Goal: Task Accomplishment & Management: Complete application form

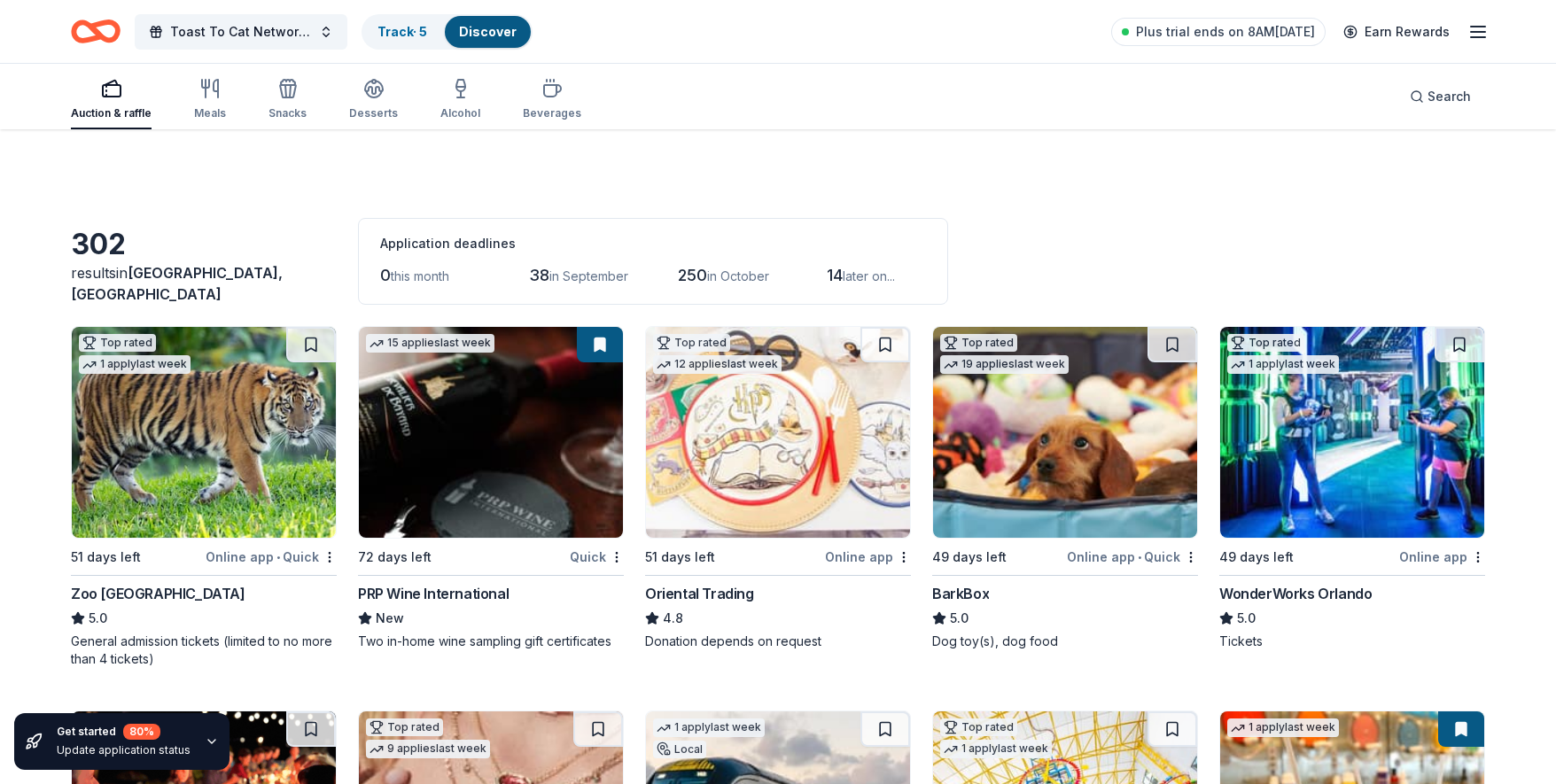
scroll to position [5146, 0]
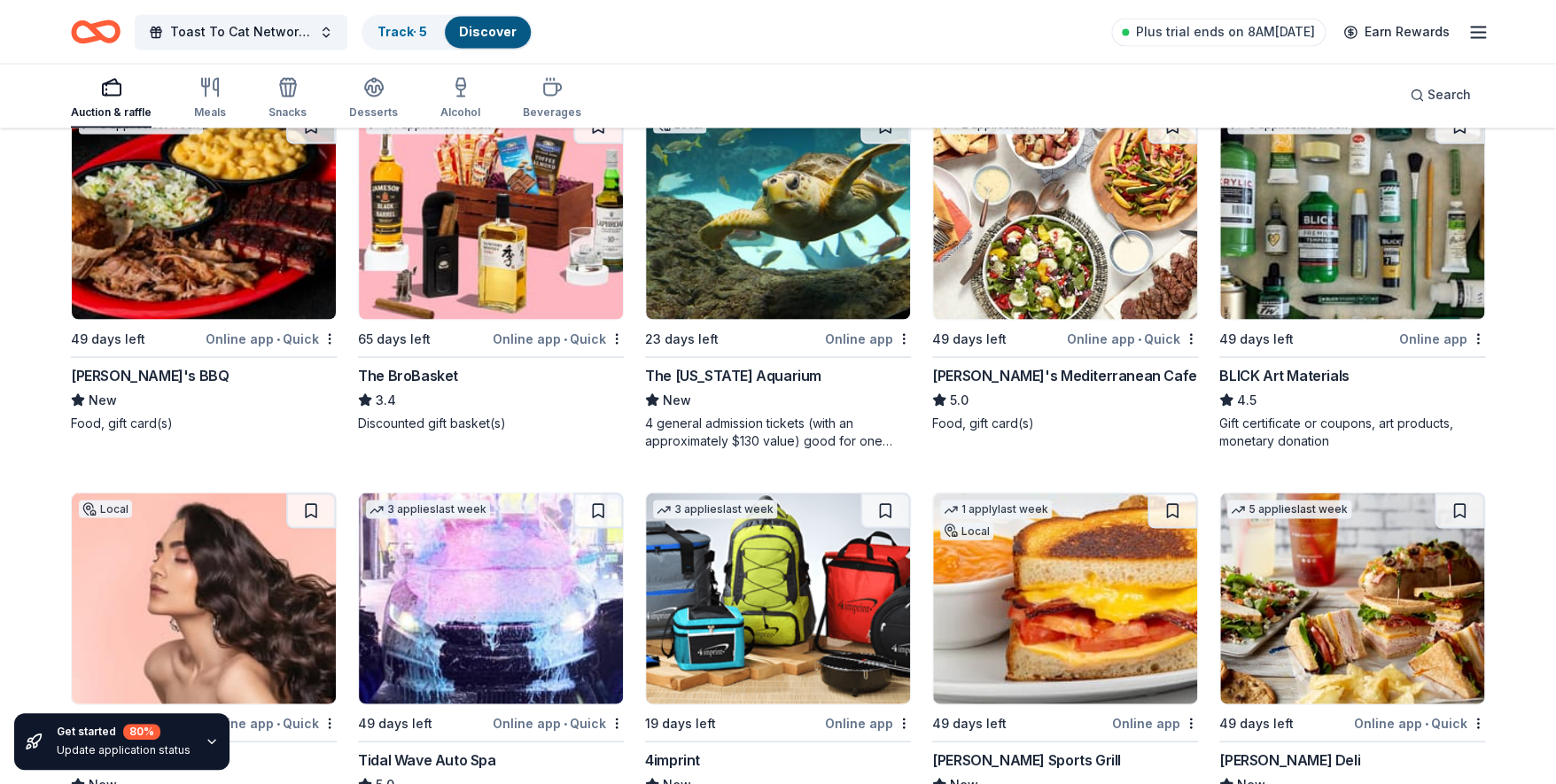
click at [1337, 230] on img at bounding box center [1351, 214] width 264 height 211
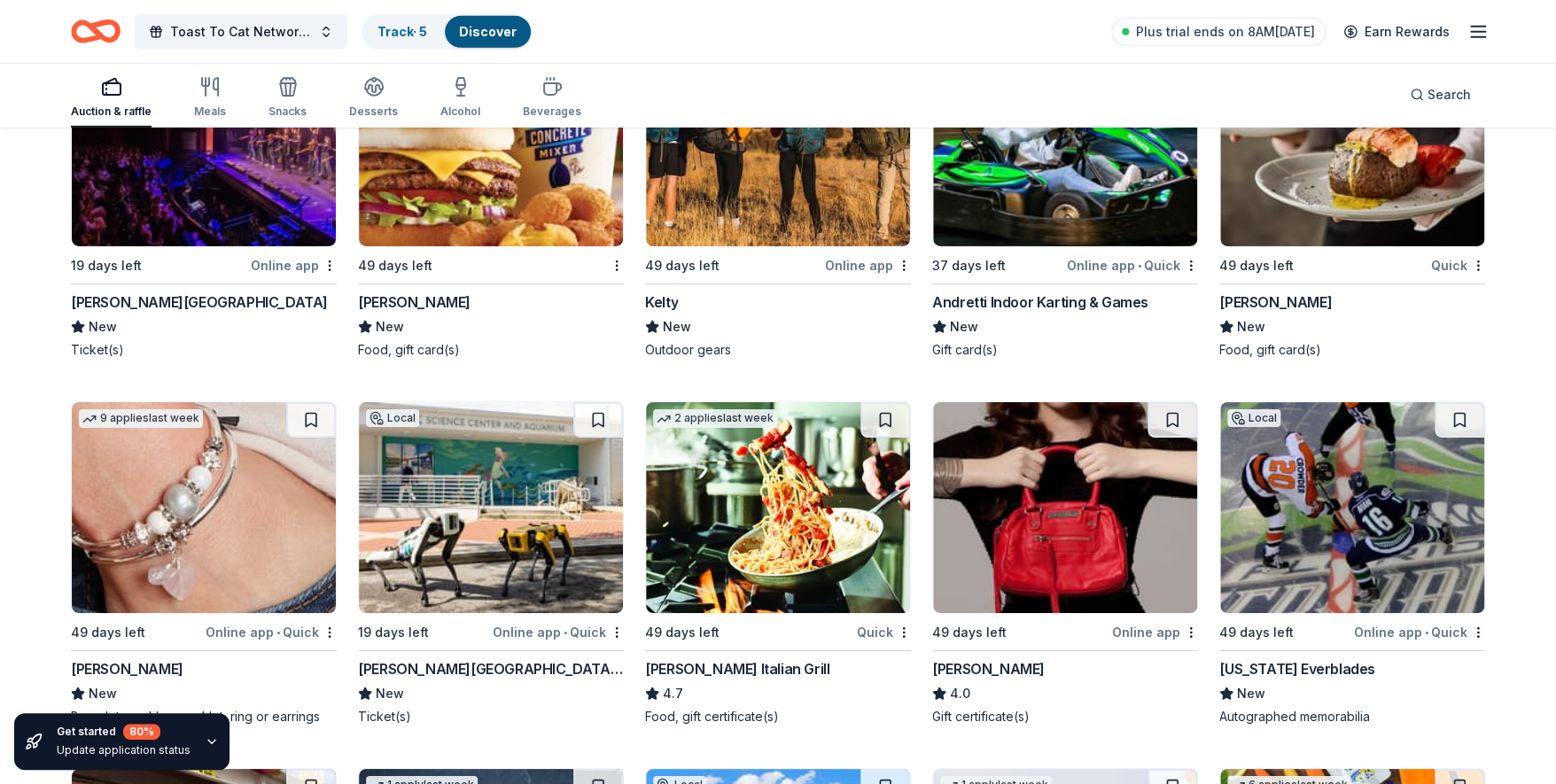
scroll to position [13475, 0]
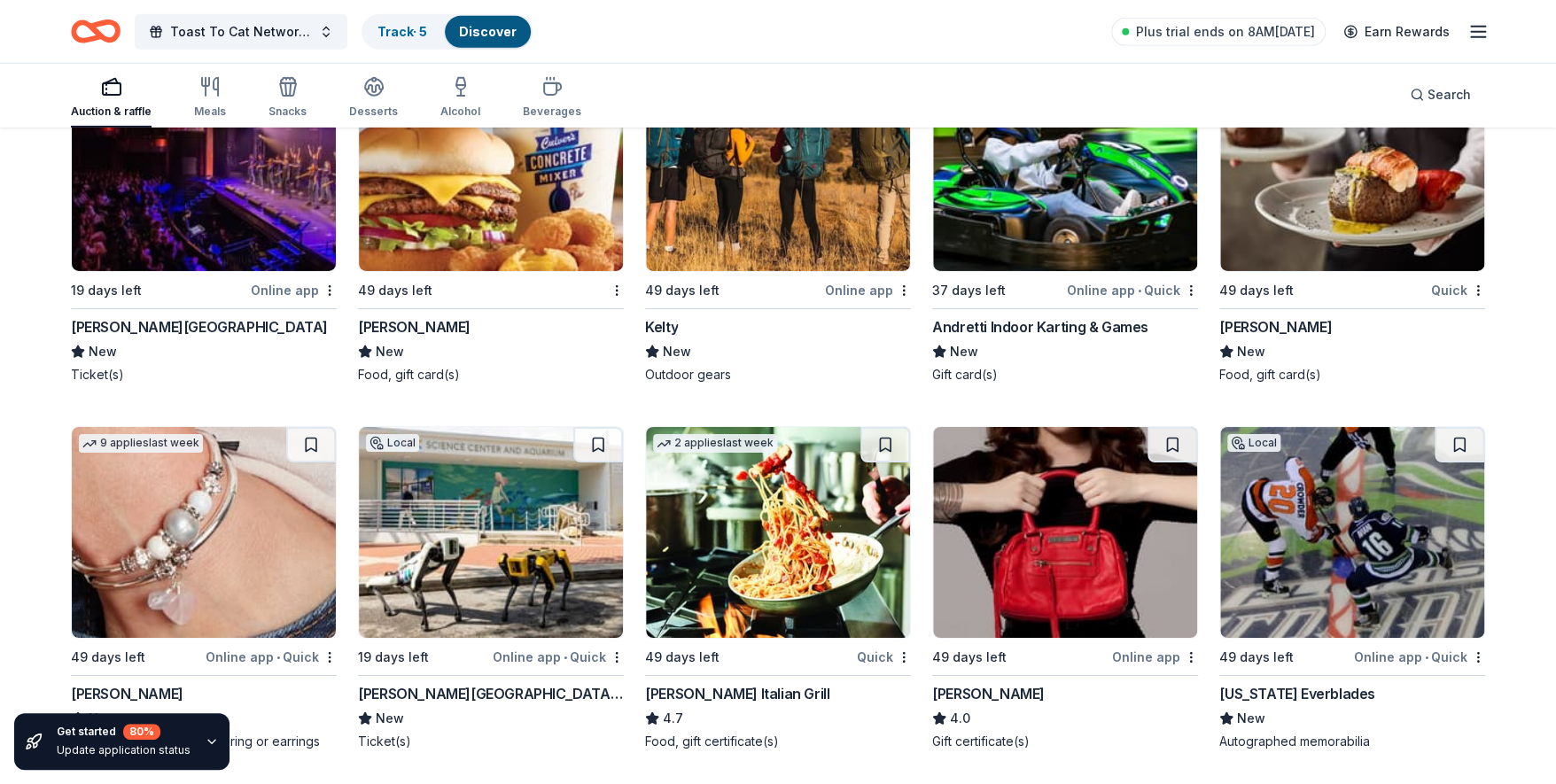
click at [1248, 318] on div "Fleming's" at bounding box center [1275, 326] width 112 height 21
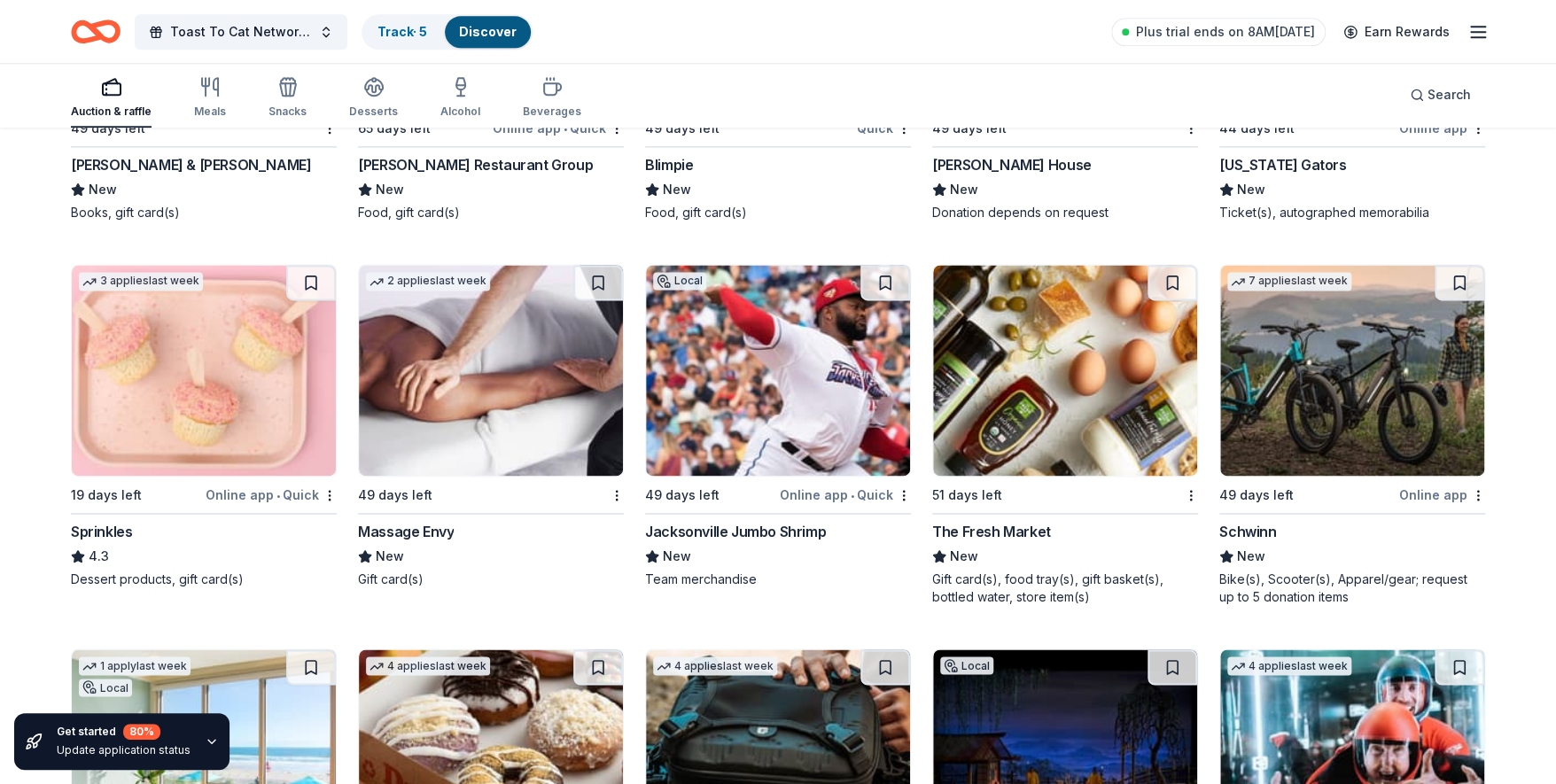
scroll to position [15258, 0]
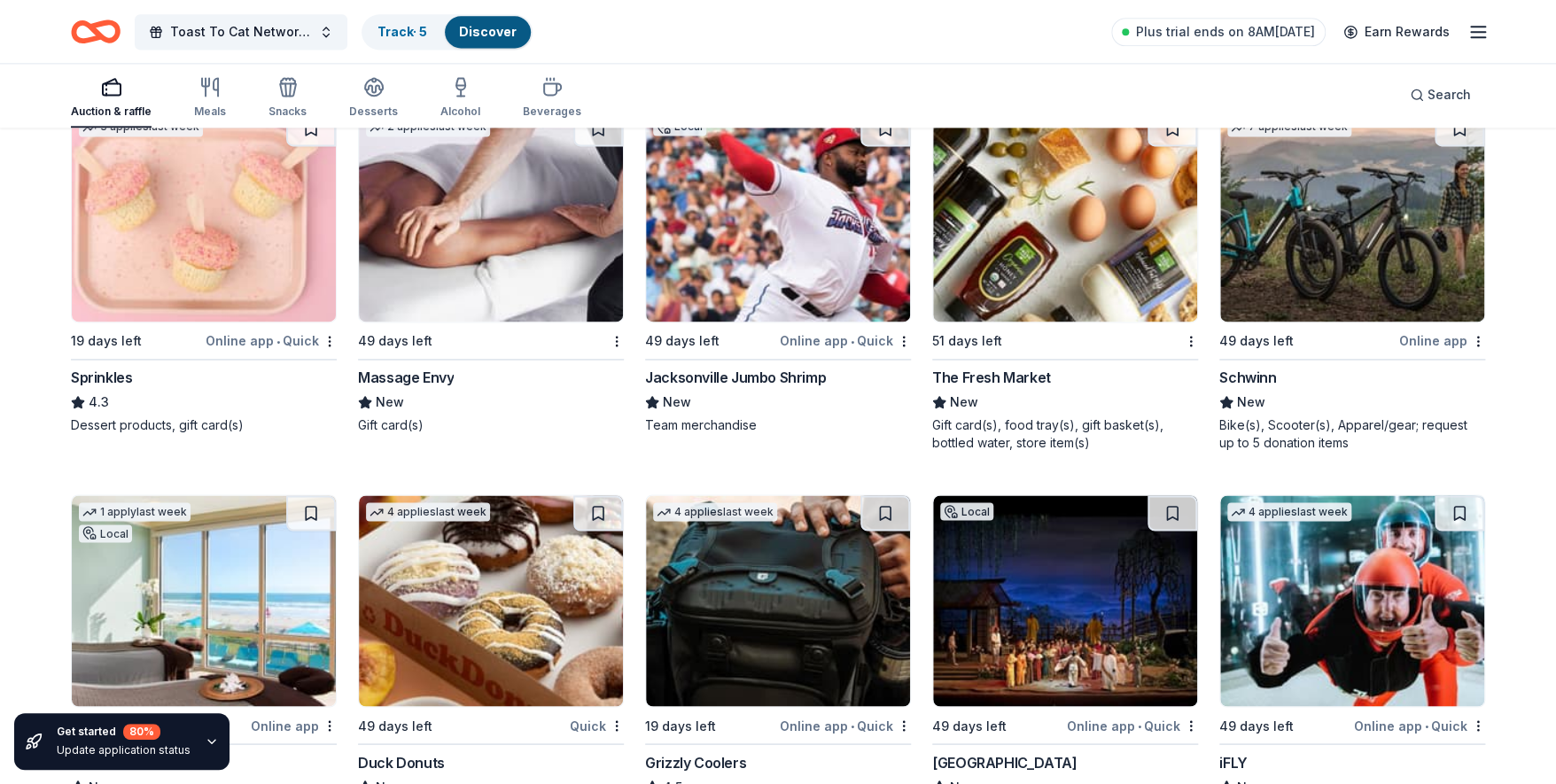
click at [1036, 292] on img at bounding box center [1064, 216] width 264 height 211
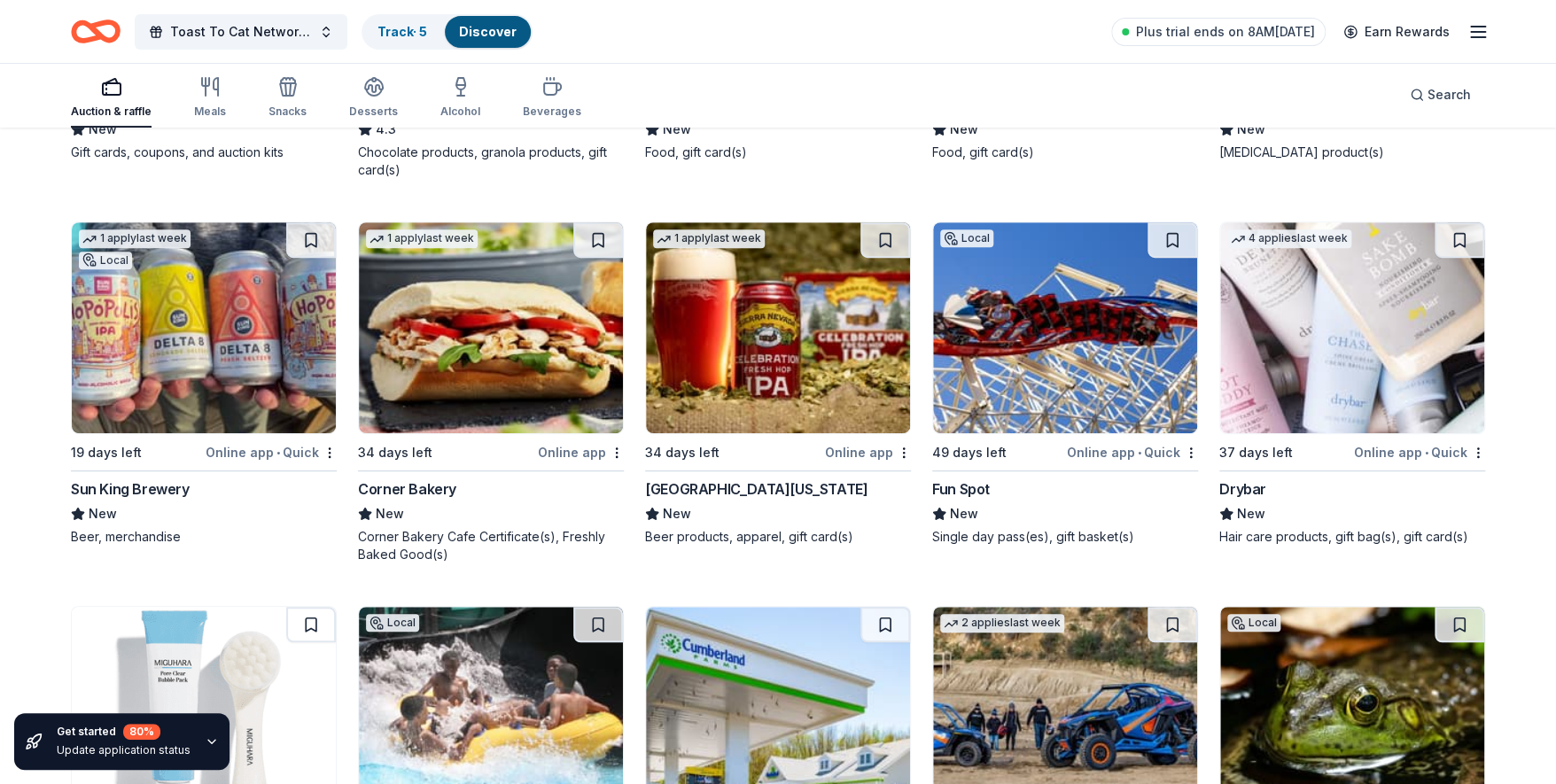
scroll to position [17725, 0]
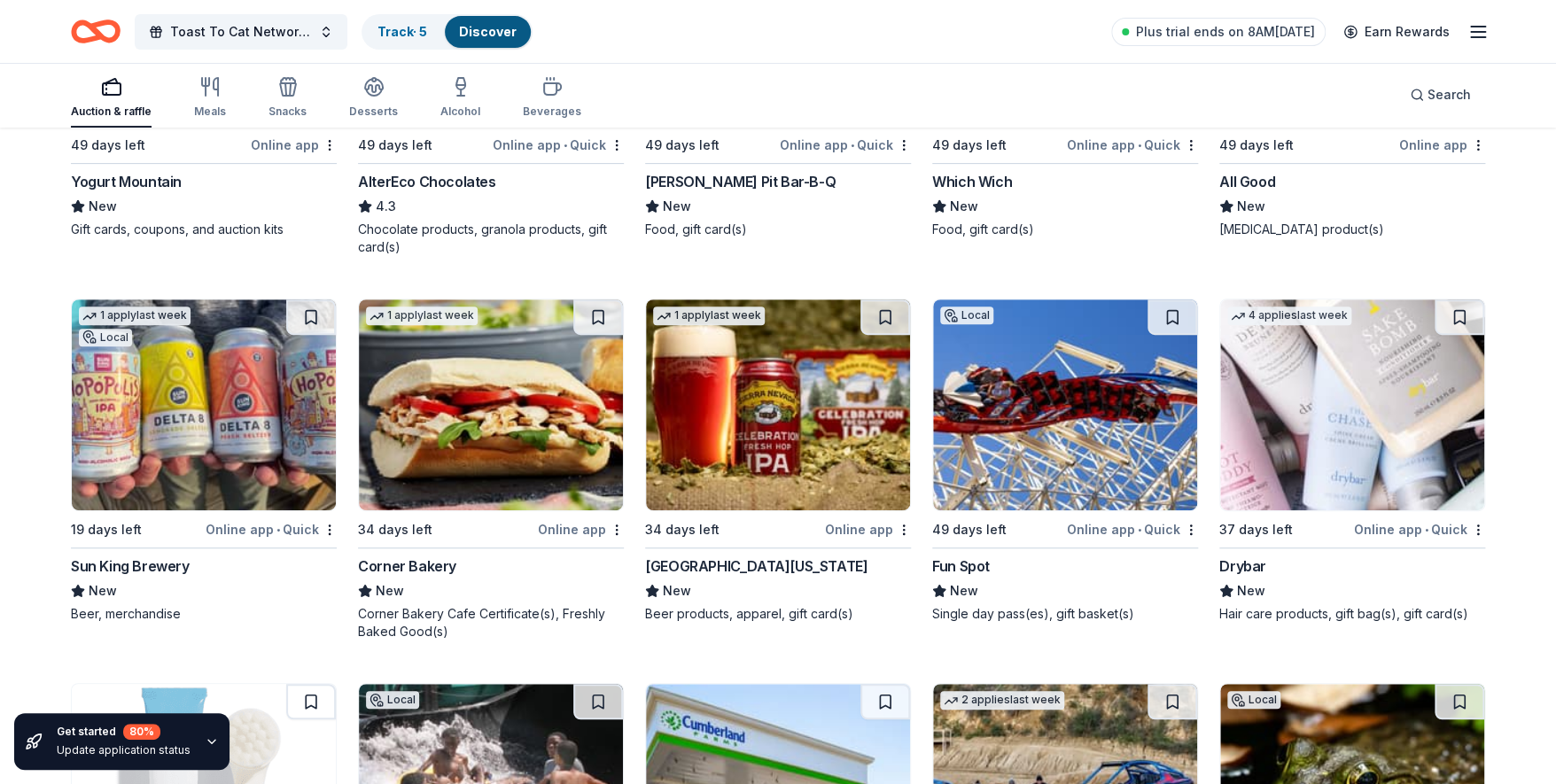
click at [415, 181] on div "AlterEco Chocolates" at bounding box center [426, 181] width 137 height 21
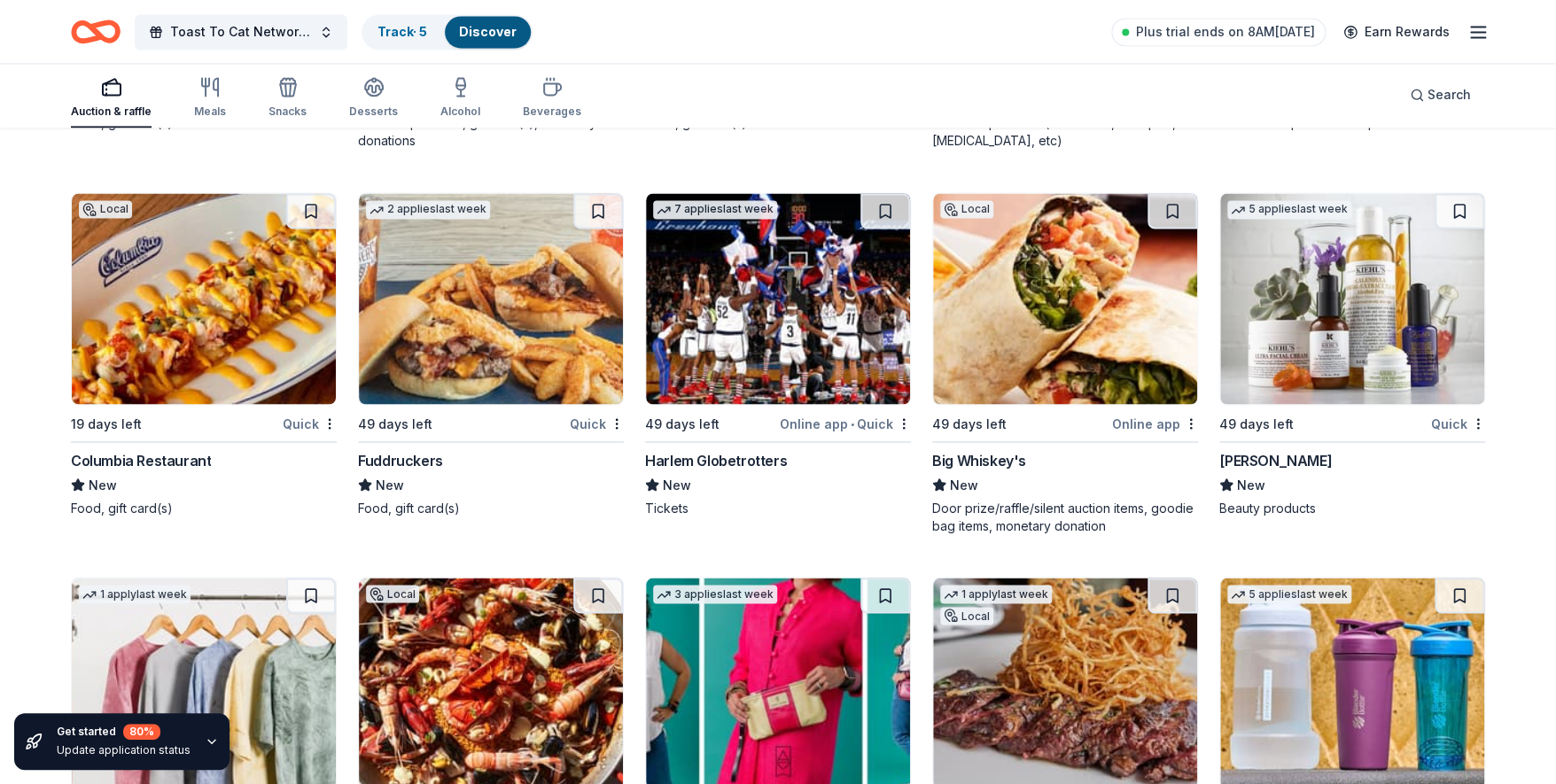
scroll to position [19001, 0]
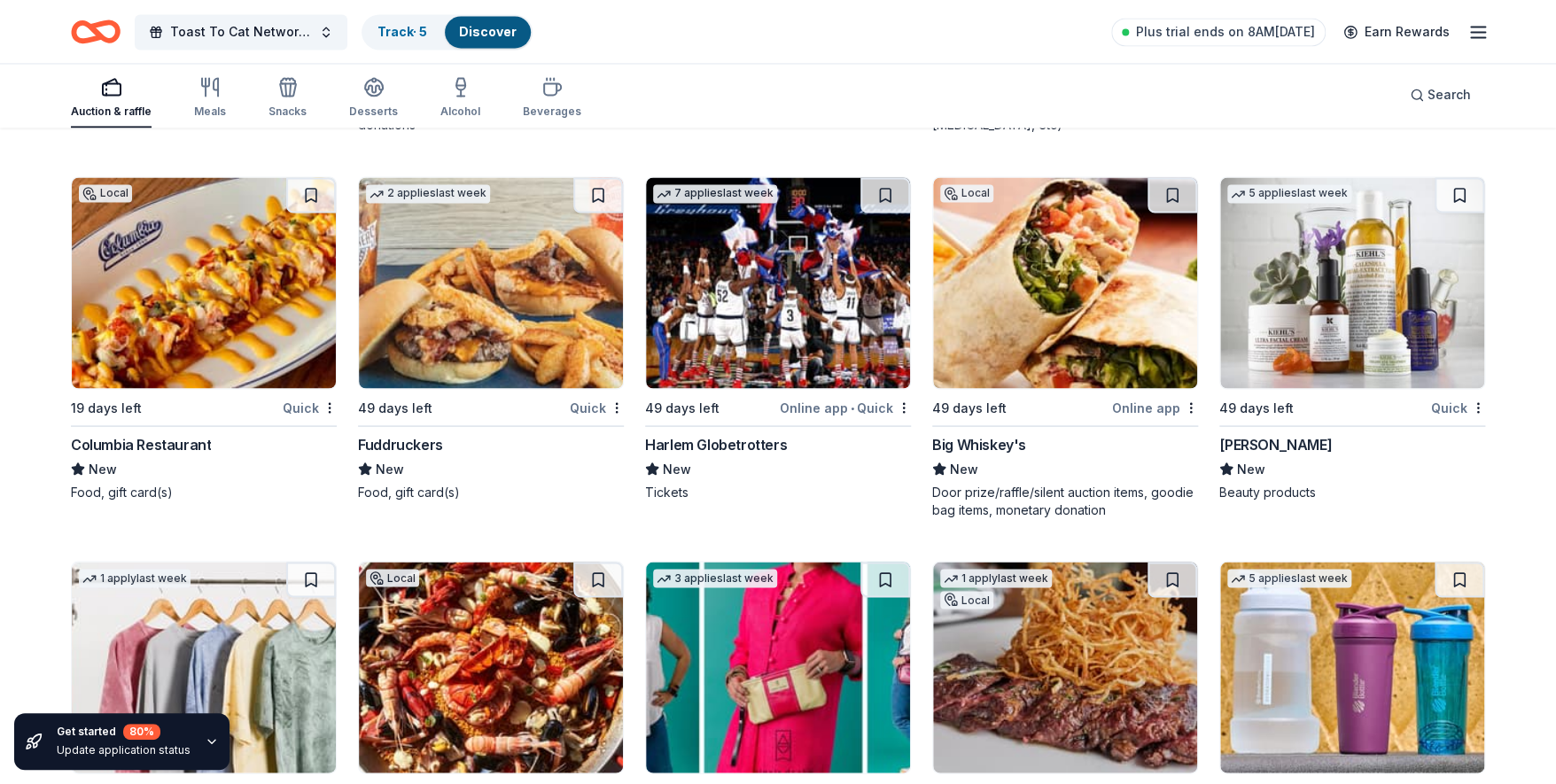
click at [1306, 303] on img at bounding box center [1351, 283] width 264 height 211
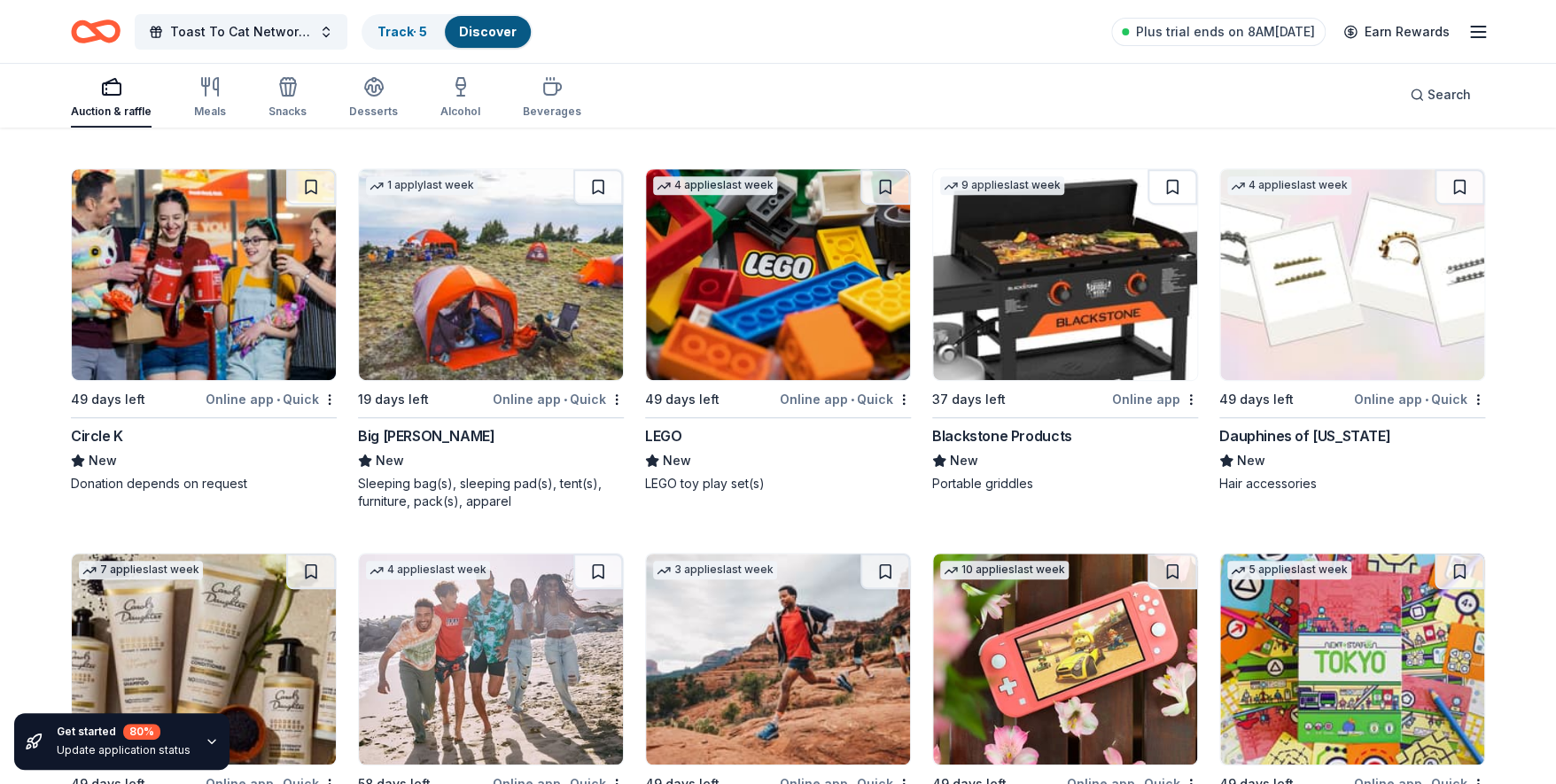
scroll to position [21316, 0]
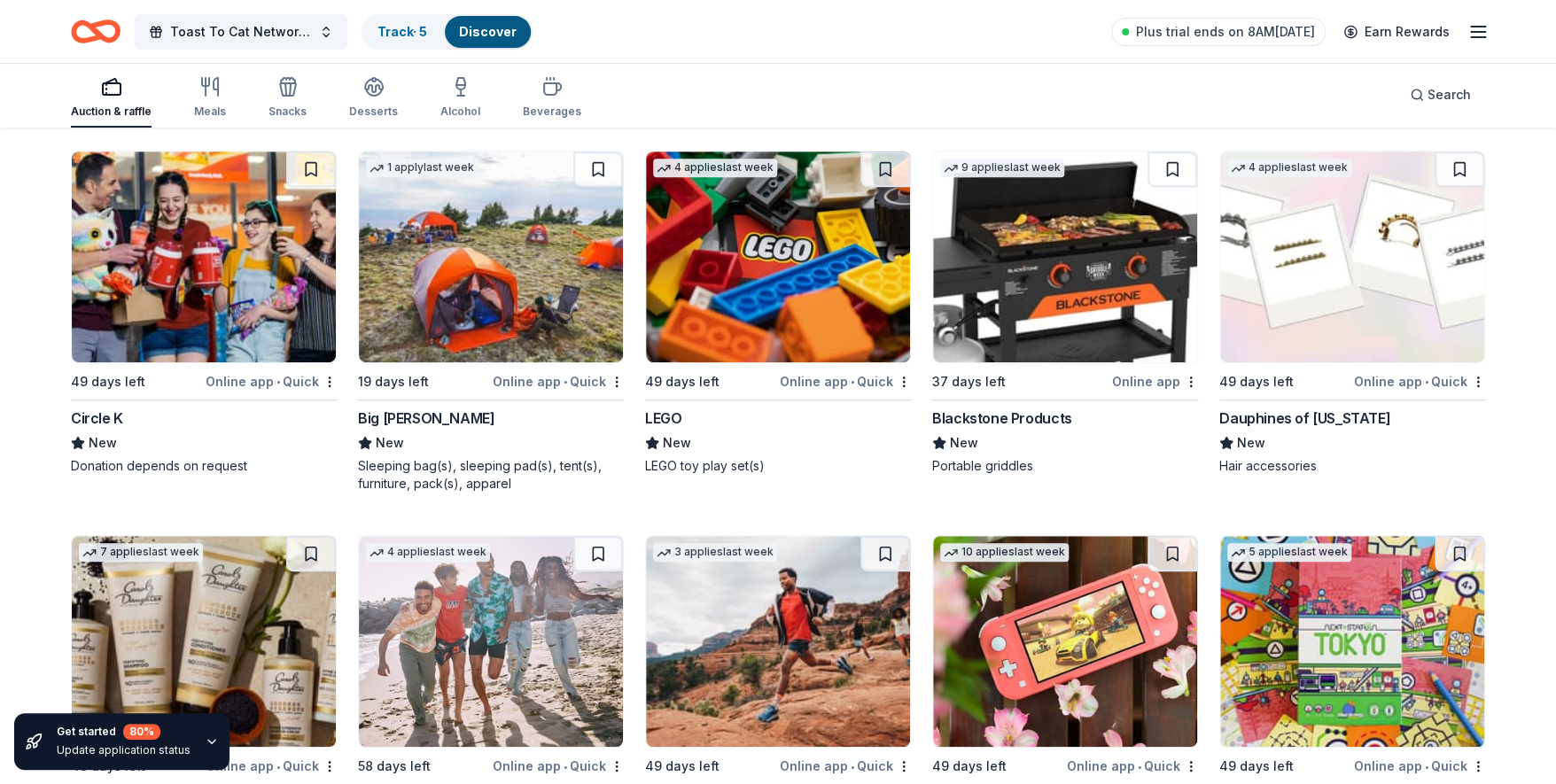
click at [1076, 269] on img at bounding box center [1064, 257] width 264 height 211
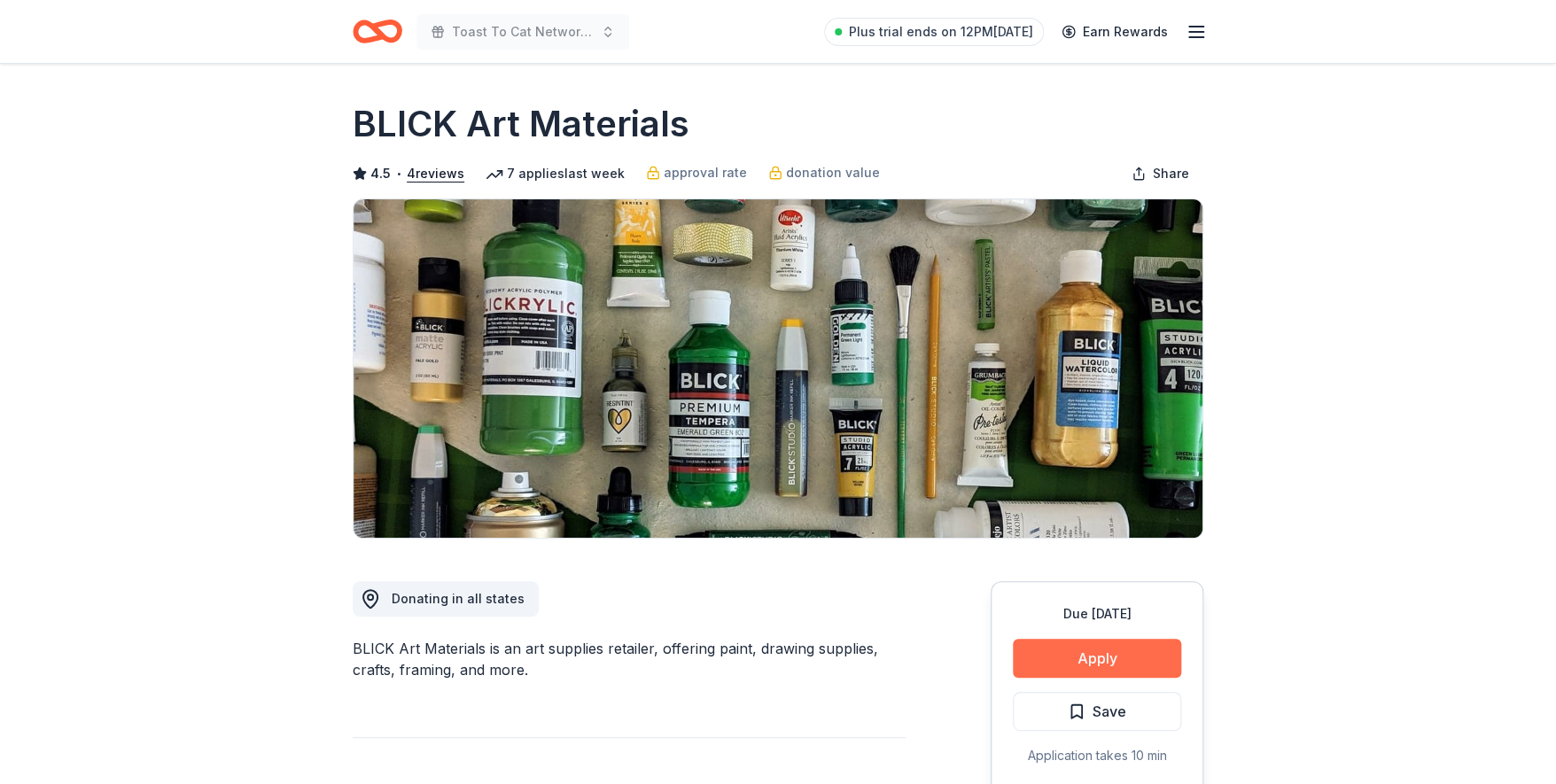
click at [1104, 663] on button "Apply" at bounding box center [1097, 659] width 168 height 39
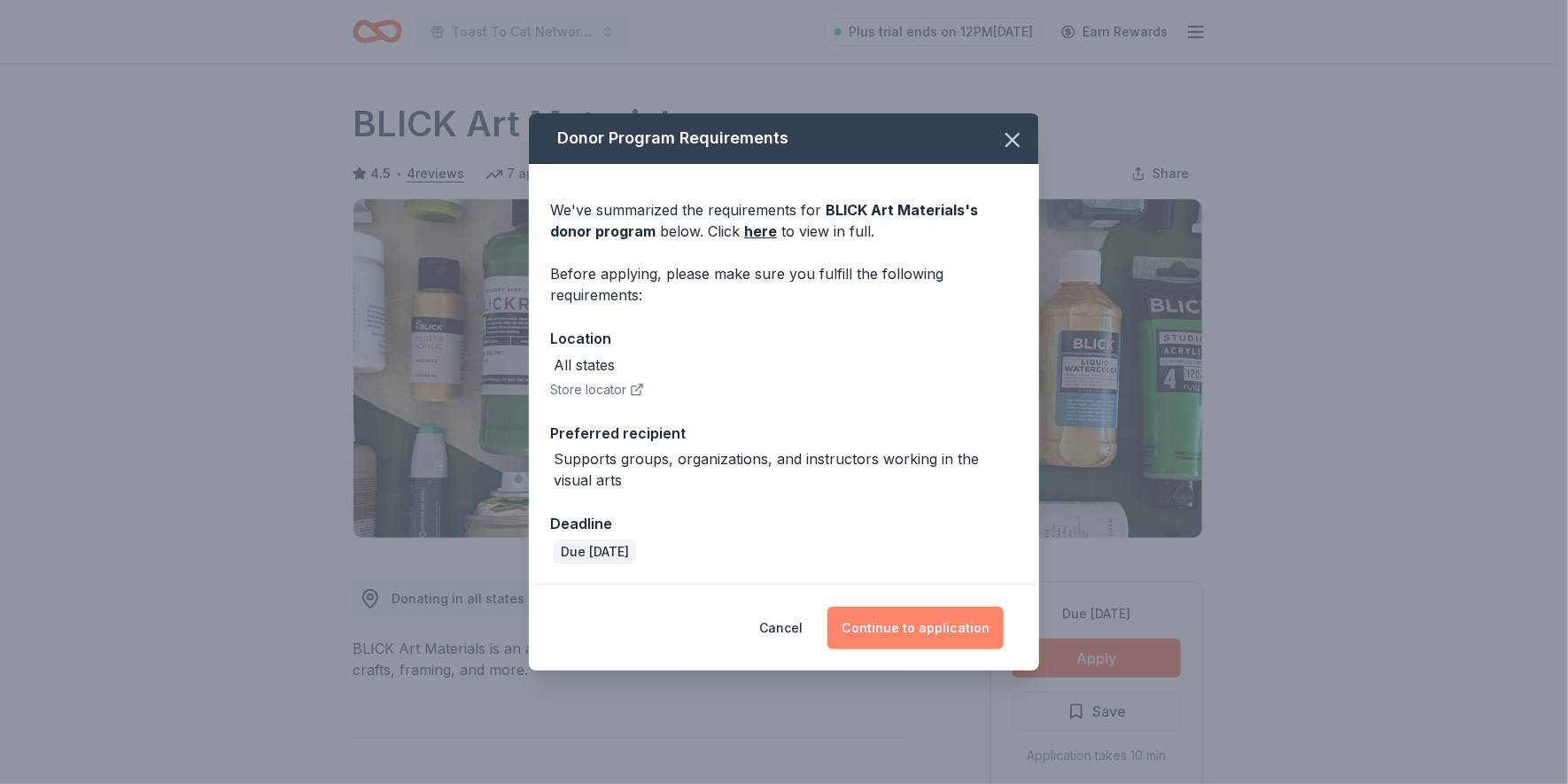
click at [968, 617] on button "Continue to application" at bounding box center [915, 628] width 177 height 43
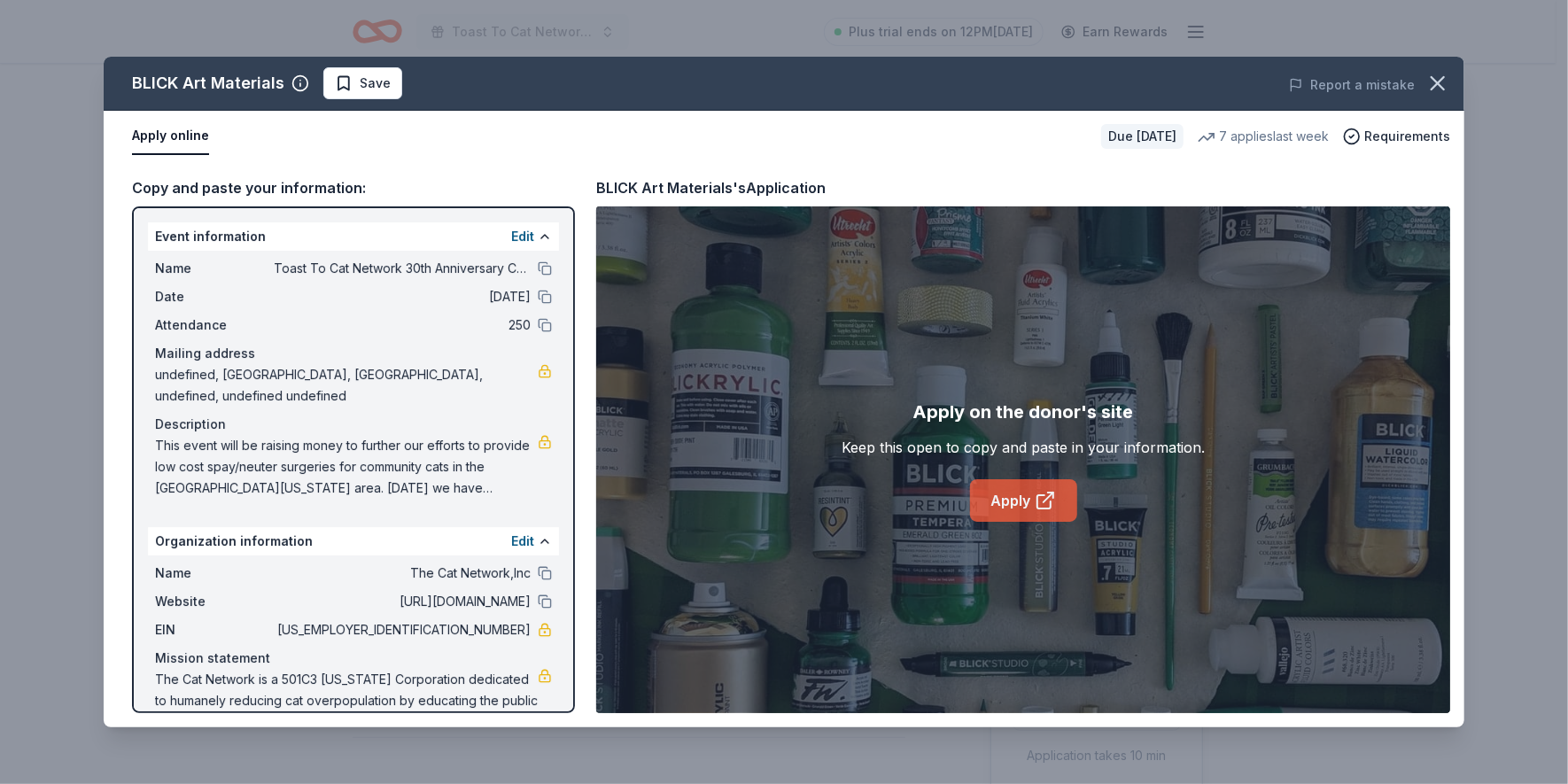
click at [1005, 503] on link "Apply" at bounding box center [1023, 501] width 107 height 43
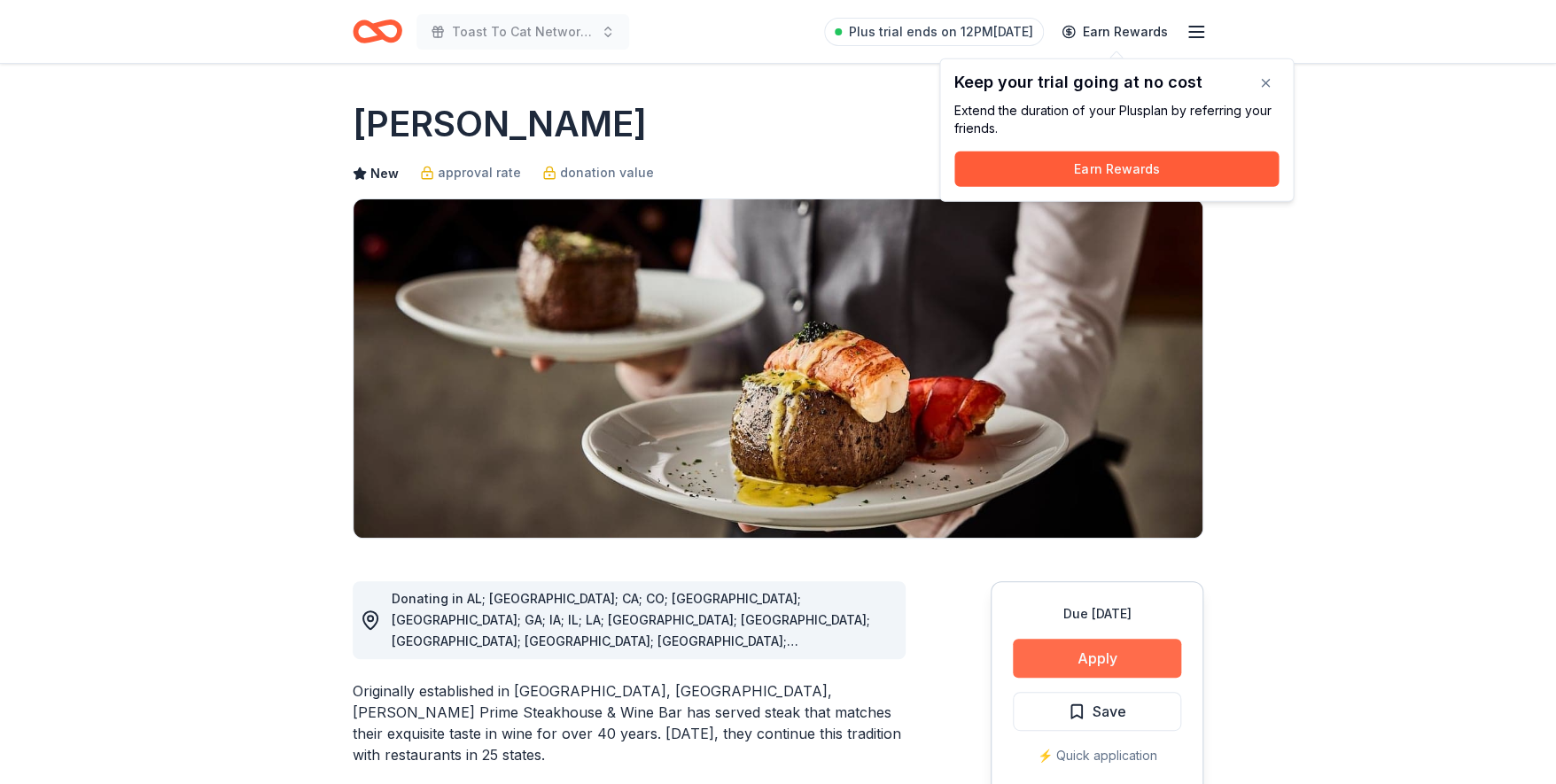
click at [1075, 651] on button "Apply" at bounding box center [1097, 659] width 168 height 39
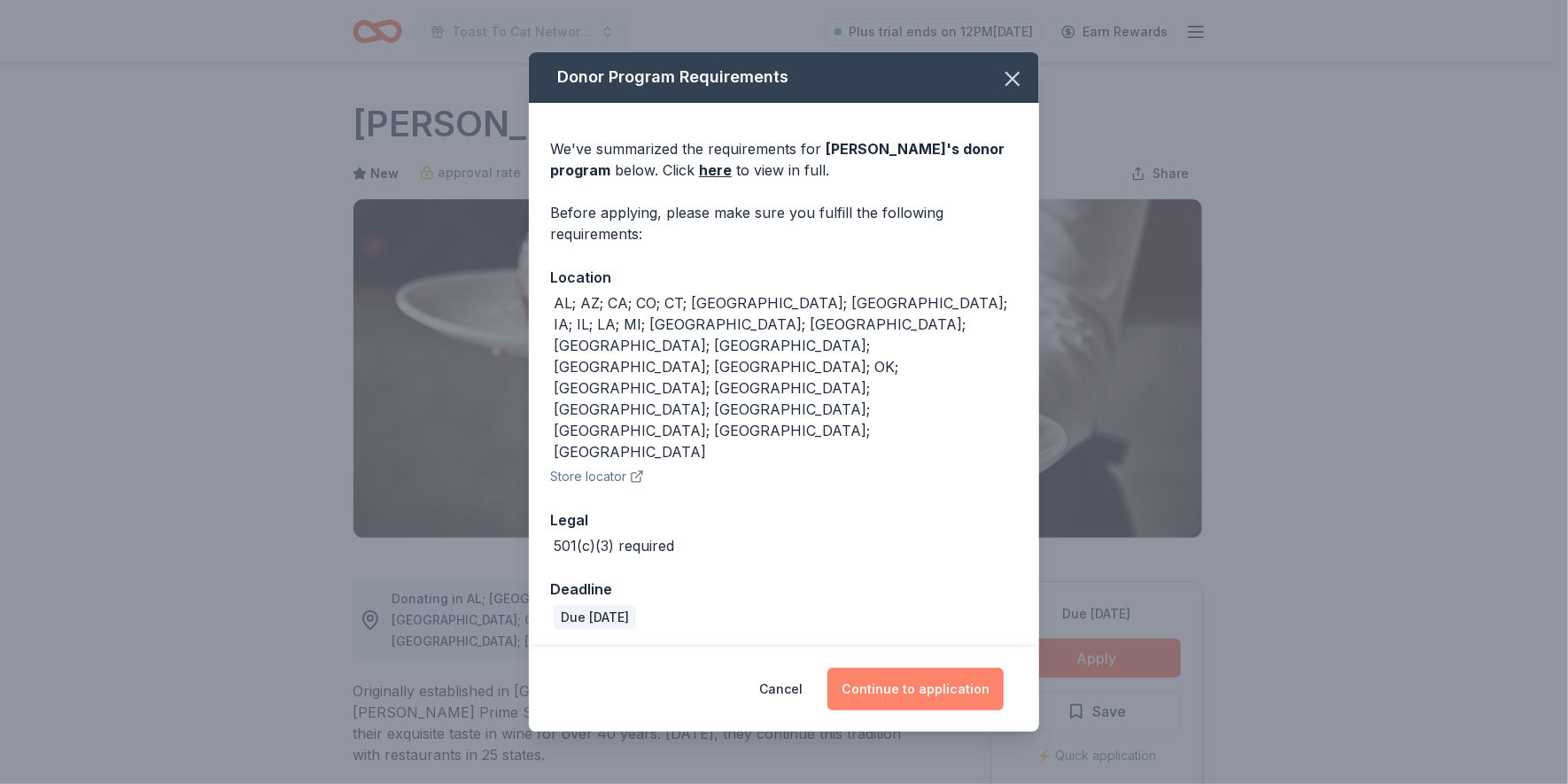
click at [891, 668] on button "Continue to application" at bounding box center [915, 690] width 177 height 43
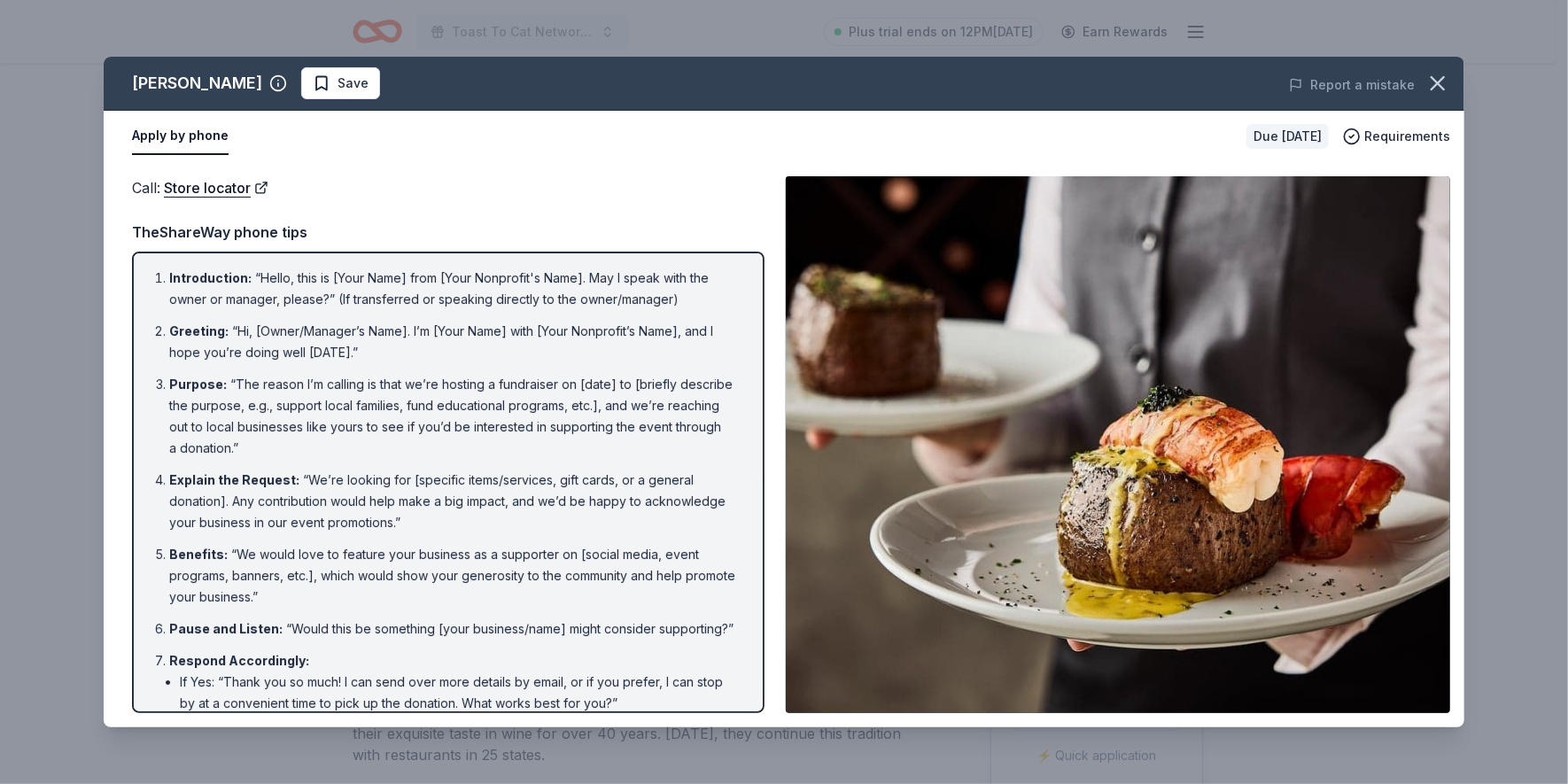
click at [194, 134] on button "Apply by phone" at bounding box center [179, 136] width 96 height 37
click at [203, 185] on link "Store locator" at bounding box center [216, 188] width 105 height 23
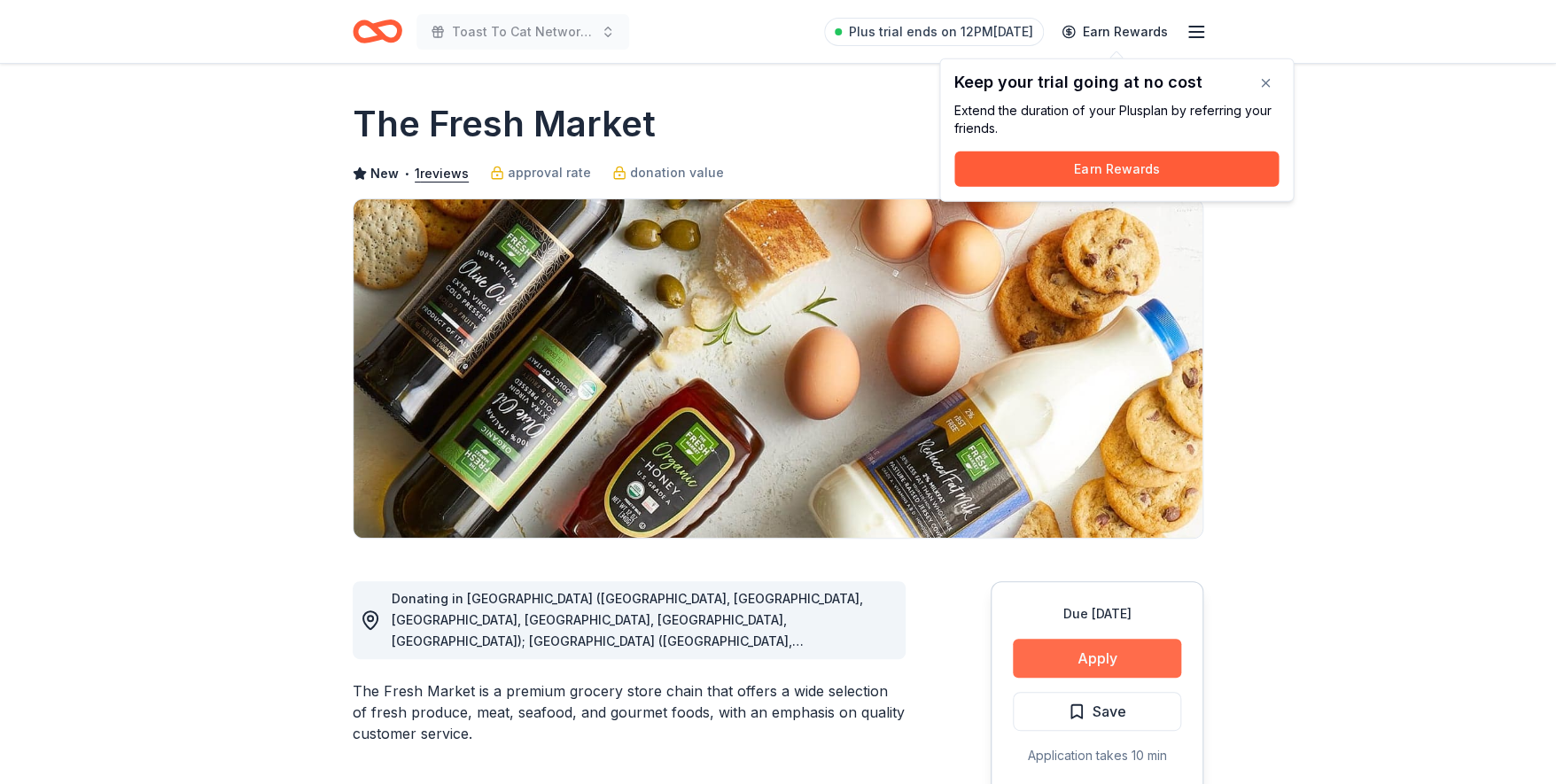
click at [1082, 663] on button "Apply" at bounding box center [1097, 659] width 168 height 39
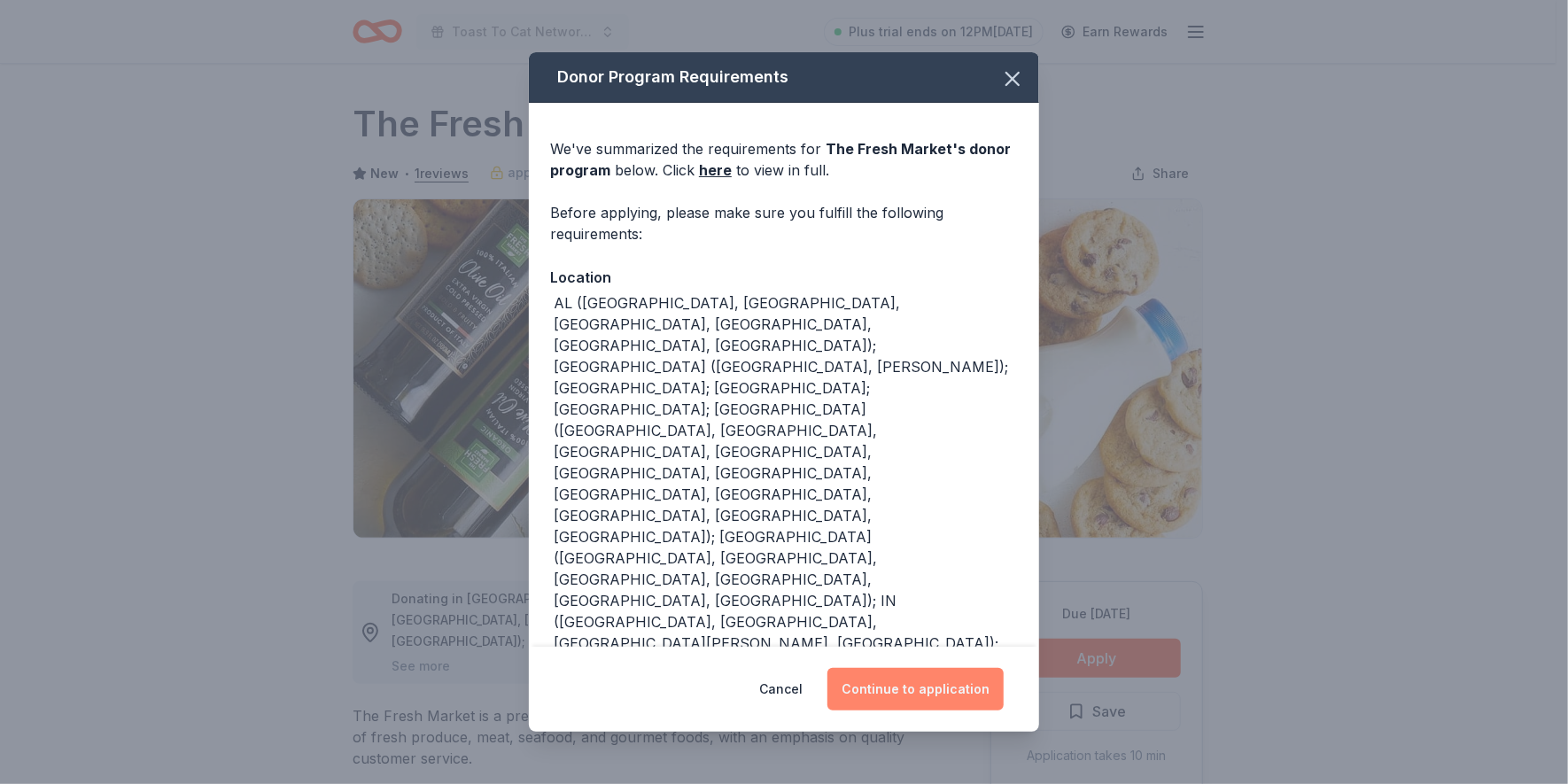
click at [924, 696] on button "Continue to application" at bounding box center [915, 690] width 177 height 43
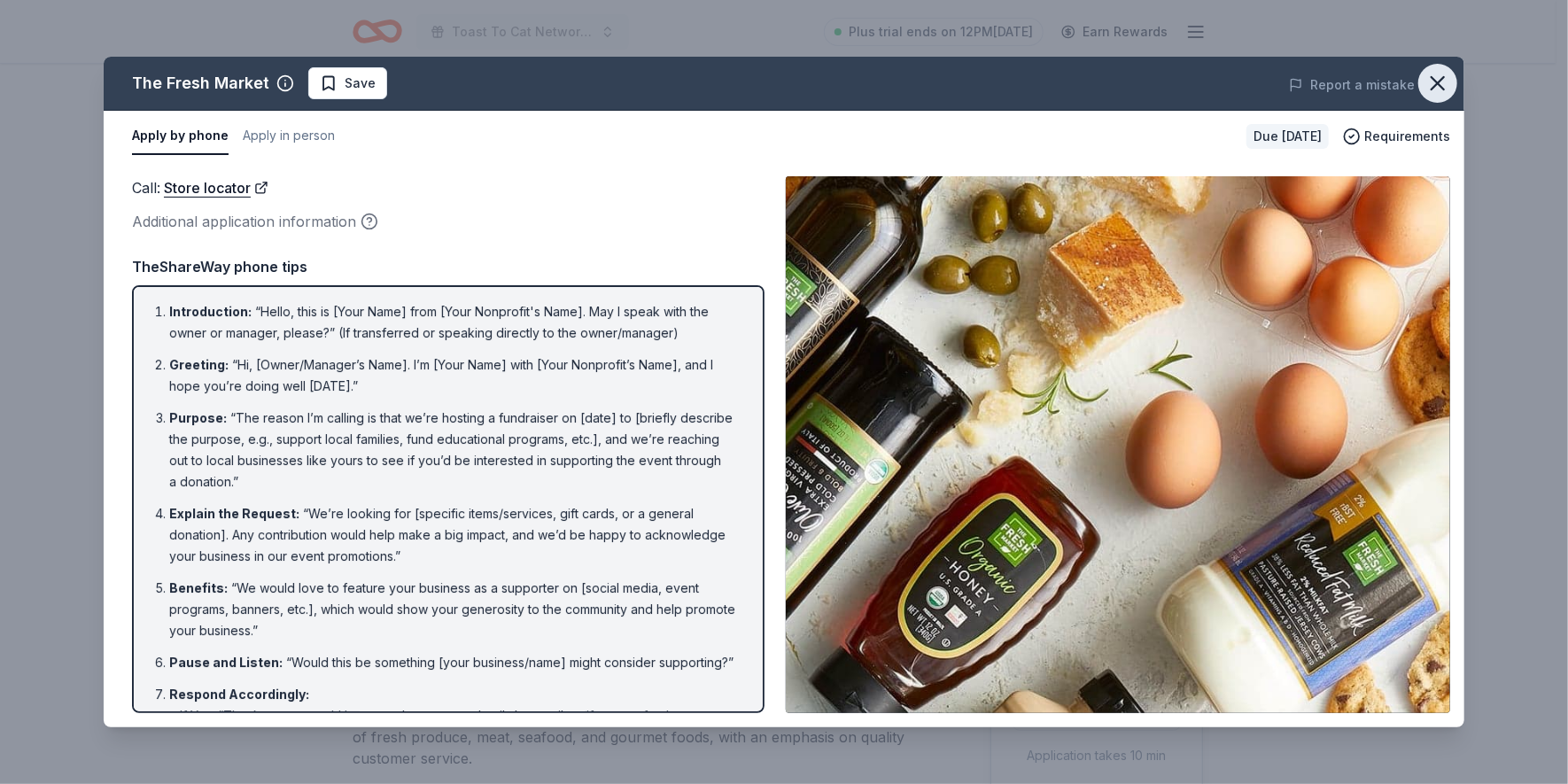
drag, startPoint x: 1457, startPoint y: 82, endPoint x: 1438, endPoint y: 80, distance: 19.1
click at [1438, 80] on span at bounding box center [1438, 83] width 39 height 39
click at [1438, 80] on icon "button" at bounding box center [1437, 82] width 12 height 12
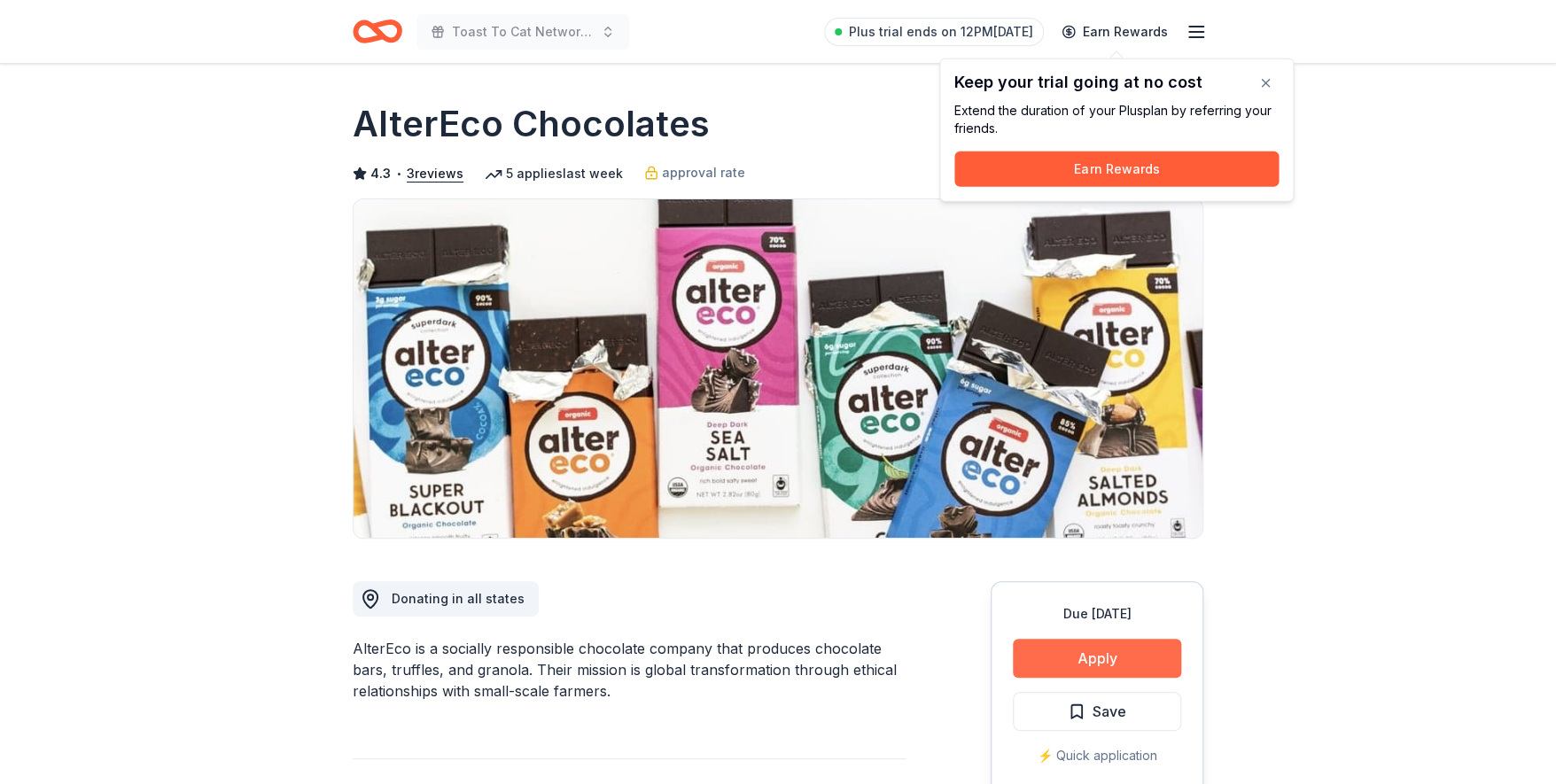
click at [1093, 662] on button "Apply" at bounding box center [1097, 659] width 168 height 39
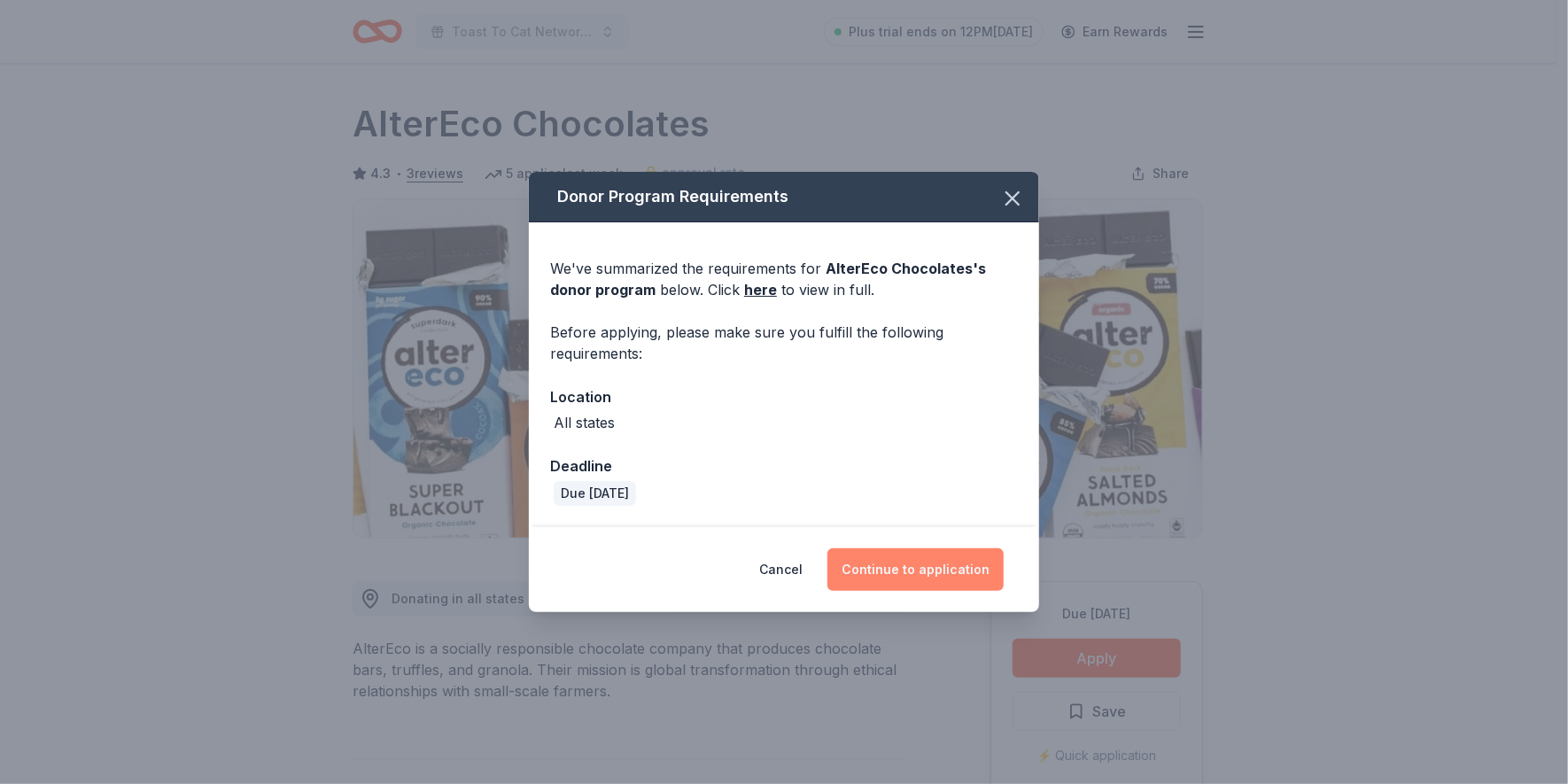
click at [926, 572] on button "Continue to application" at bounding box center [915, 570] width 177 height 43
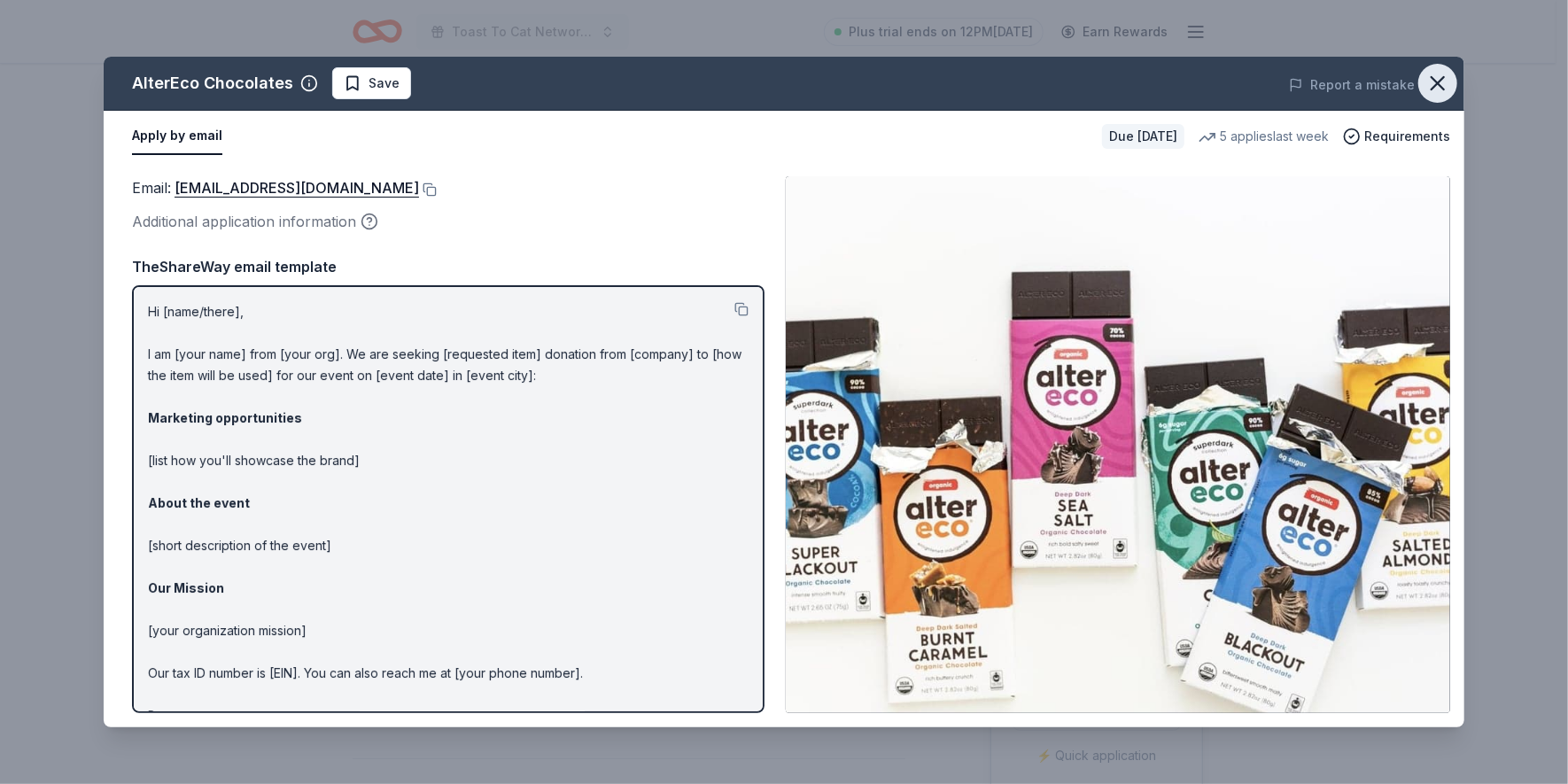
click at [1436, 87] on icon "button" at bounding box center [1437, 83] width 25 height 25
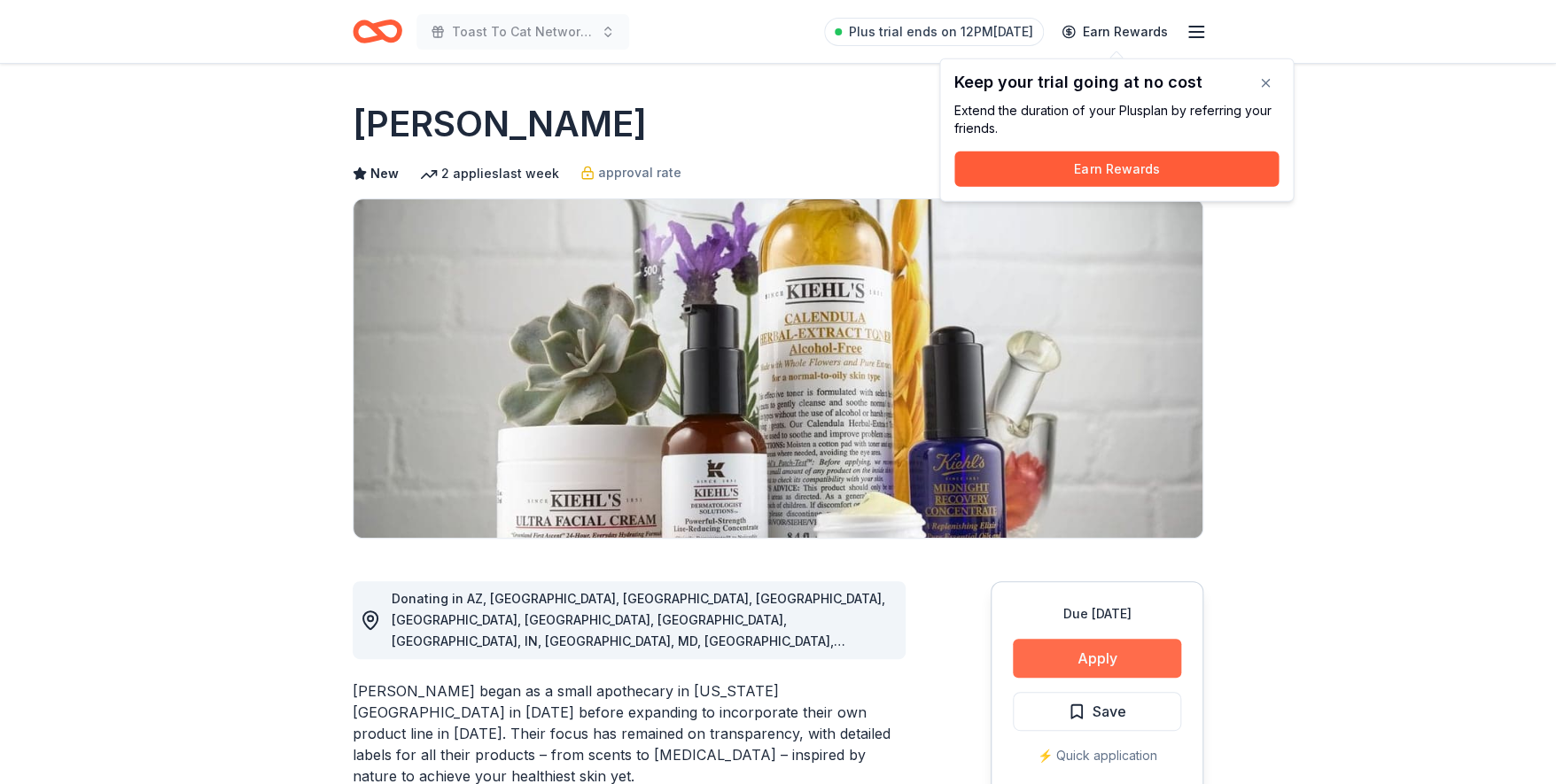
click at [1098, 665] on button "Apply" at bounding box center [1097, 659] width 168 height 39
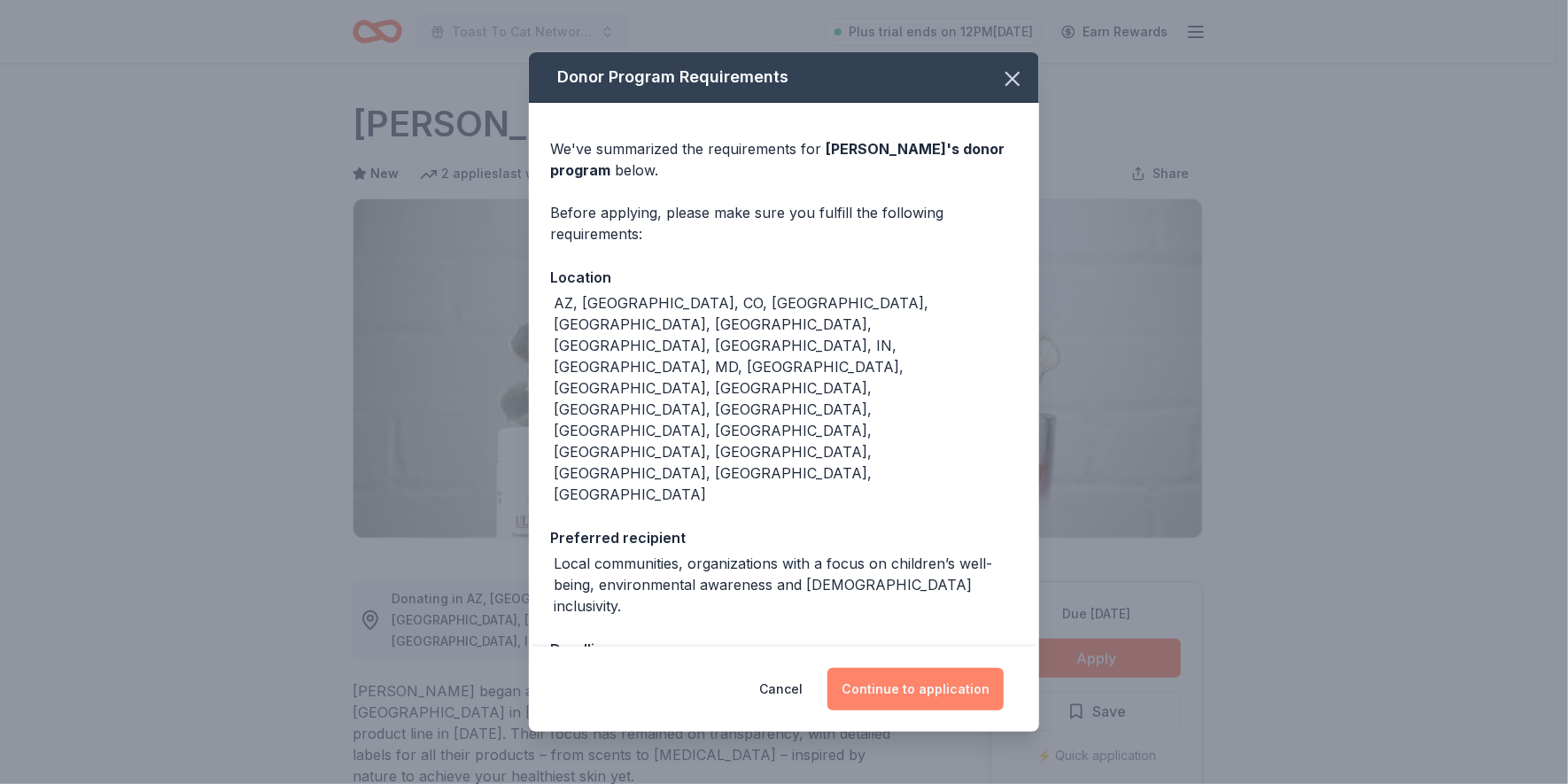
click at [917, 668] on button "Continue to application" at bounding box center [915, 690] width 177 height 43
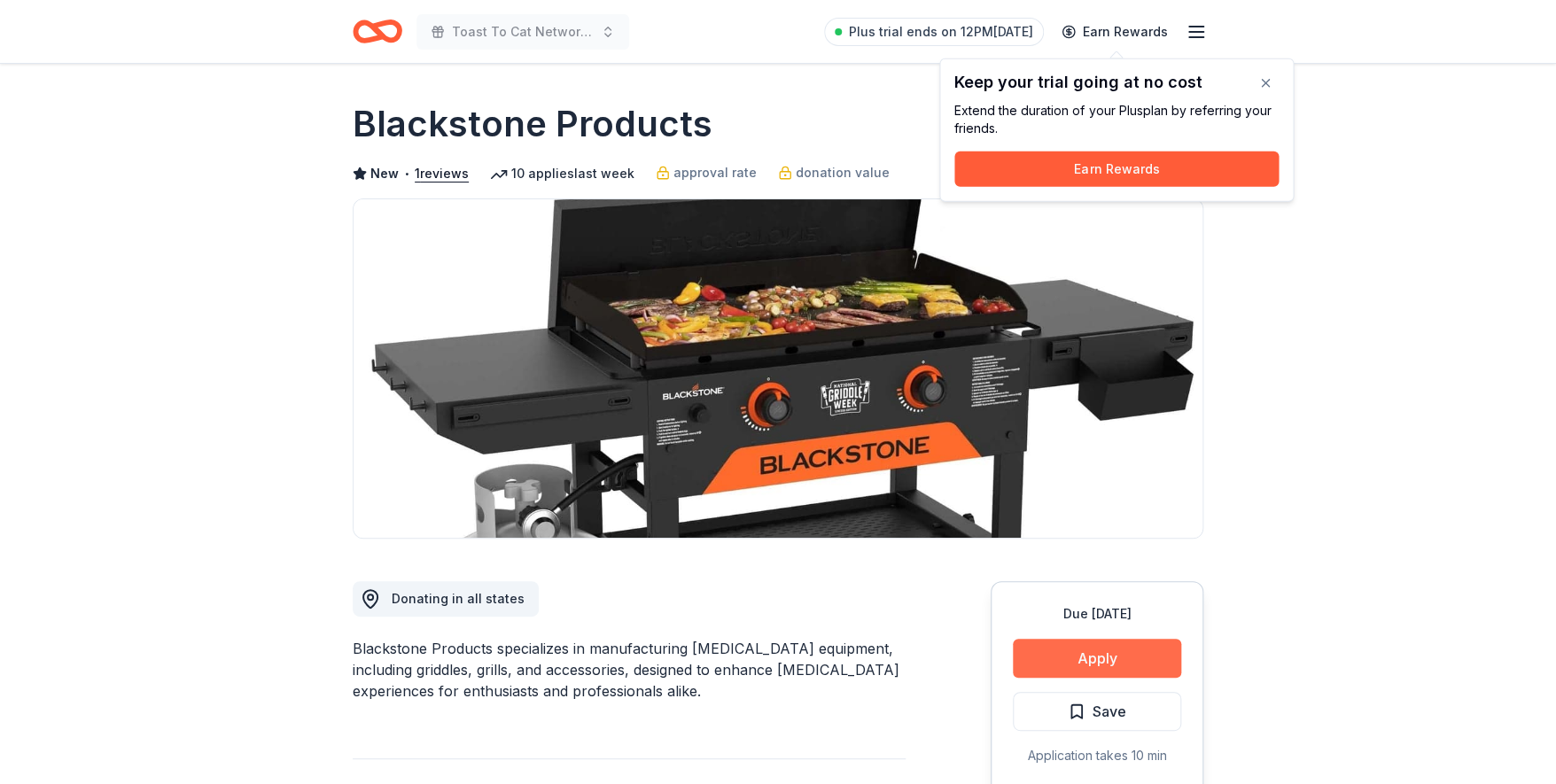
click at [1078, 650] on button "Apply" at bounding box center [1097, 659] width 168 height 39
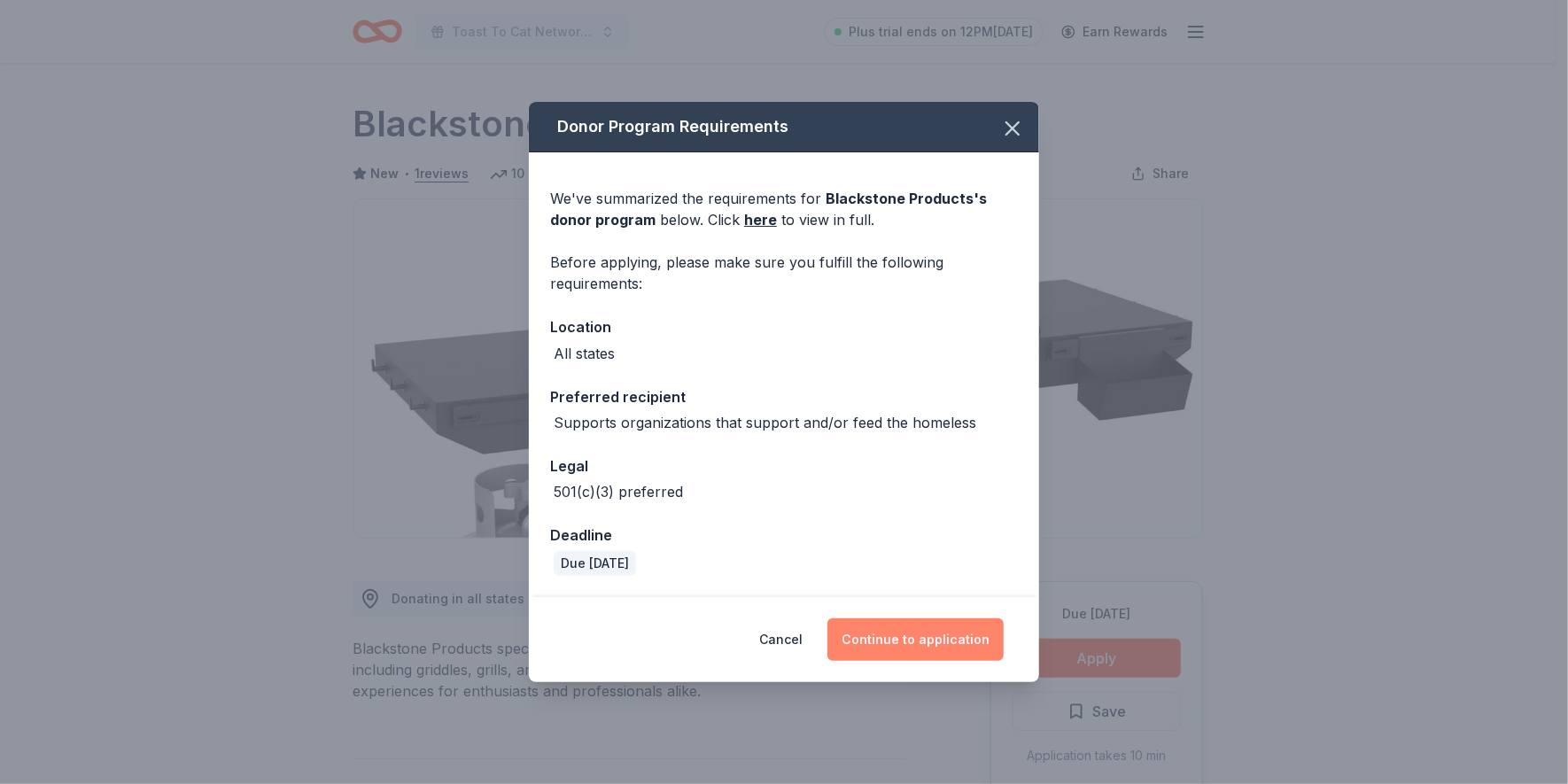
click at [913, 641] on button "Continue to application" at bounding box center [915, 640] width 177 height 43
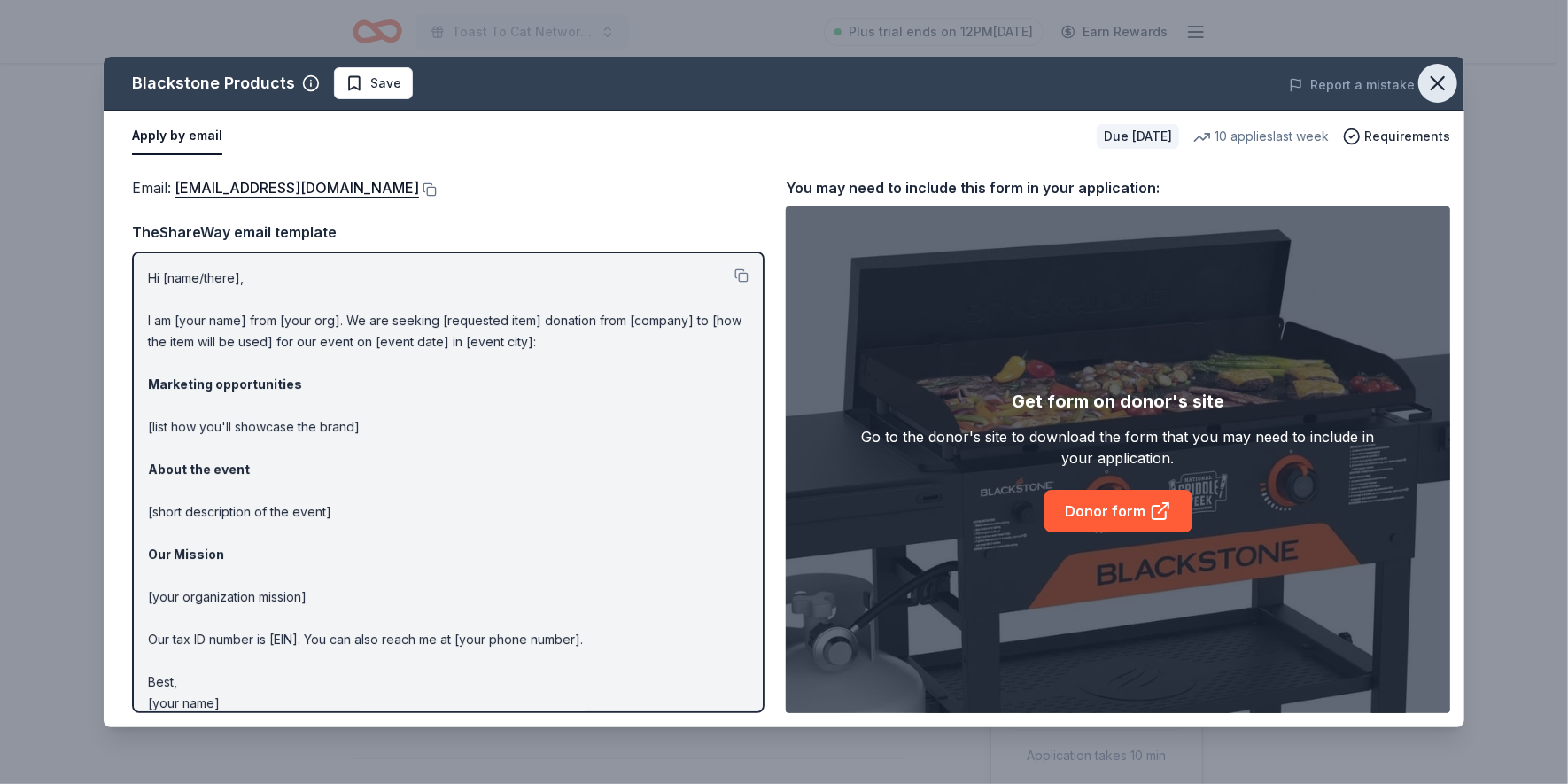
click at [1433, 84] on icon "button" at bounding box center [1437, 83] width 25 height 25
